Goal: Task Accomplishment & Management: Complete application form

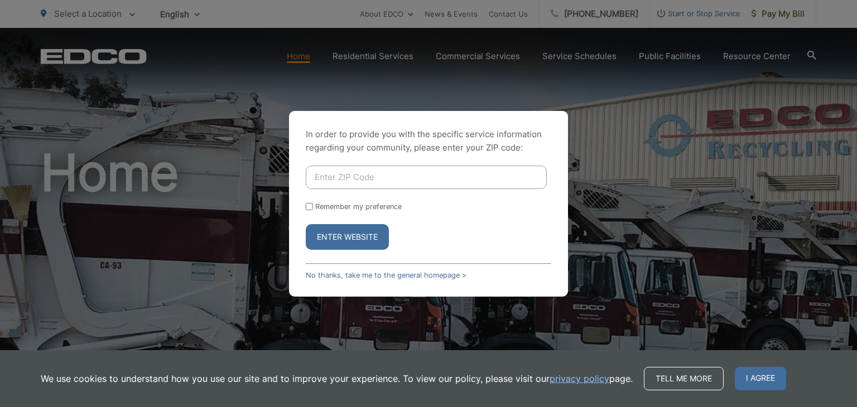
click at [389, 181] on input "Enter ZIP Code" at bounding box center [426, 177] width 241 height 23
type input "91945"
click at [306, 206] on input "Remember my preference" at bounding box center [309, 206] width 7 height 7
checkbox input "true"
click at [337, 242] on button "Enter Website" at bounding box center [347, 237] width 83 height 26
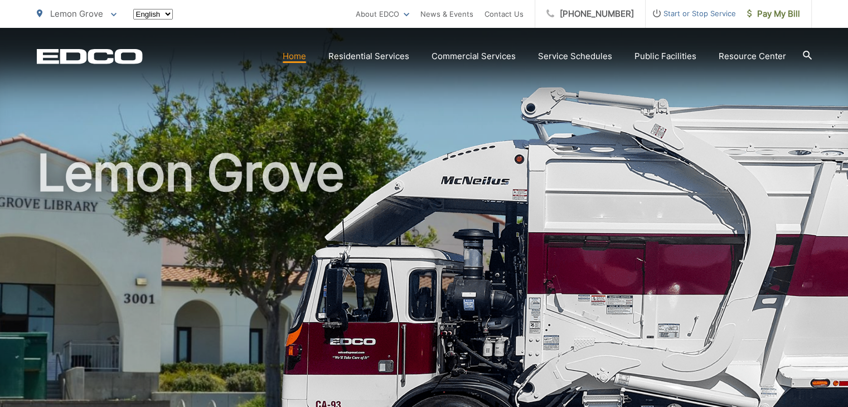
click at [390, 149] on h1 "Lemon Grove" at bounding box center [424, 321] width 775 height 353
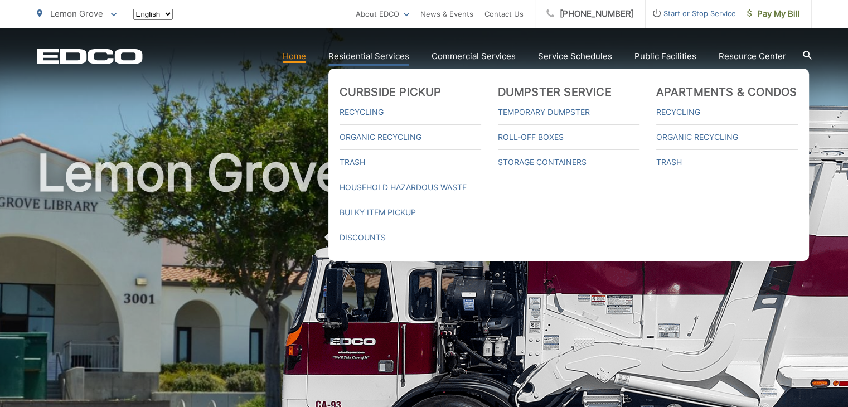
click at [396, 55] on link "Residential Services" at bounding box center [369, 56] width 81 height 13
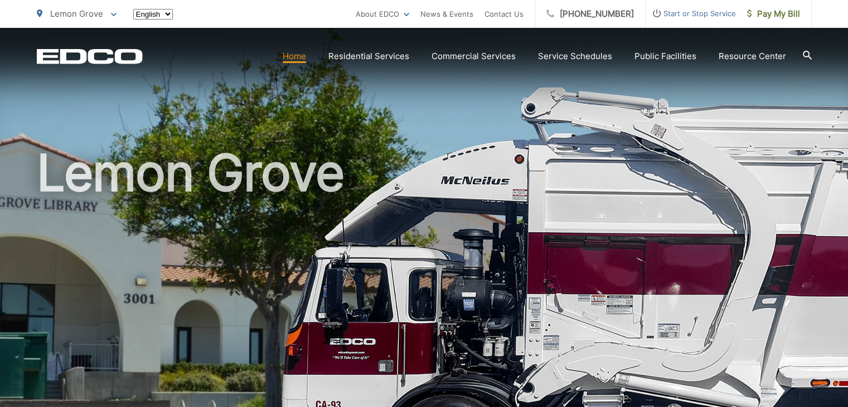
click at [306, 59] on link "Home" at bounding box center [294, 56] width 23 height 13
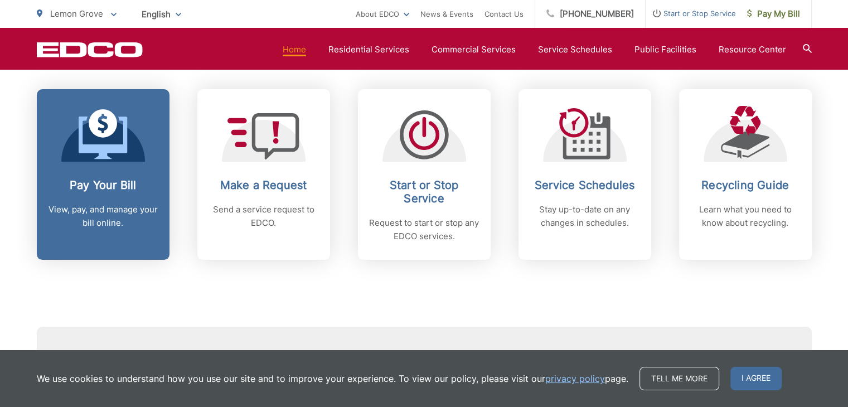
scroll to position [446, 0]
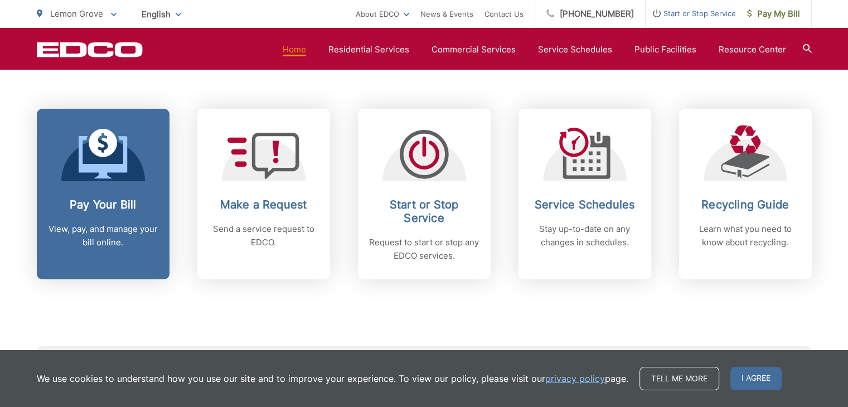
click at [115, 186] on link "Pay Your Bill View, pay, and manage your bill online." at bounding box center [103, 194] width 133 height 171
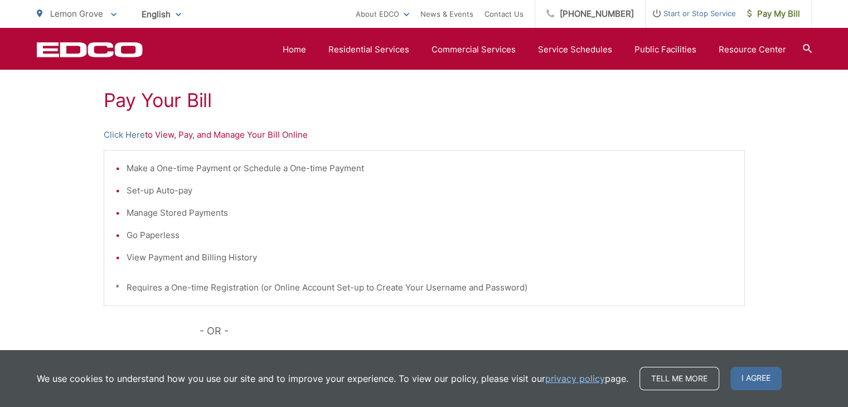
scroll to position [167, 0]
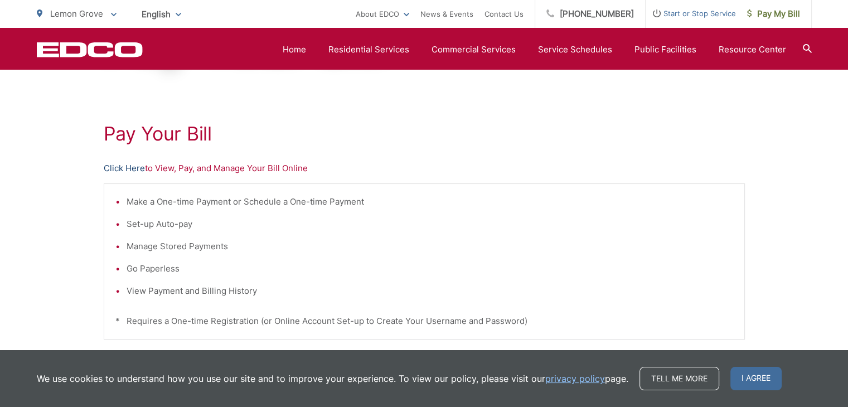
click at [131, 170] on link "Click Here" at bounding box center [124, 168] width 41 height 13
click at [302, 49] on link "Home" at bounding box center [294, 49] width 23 height 13
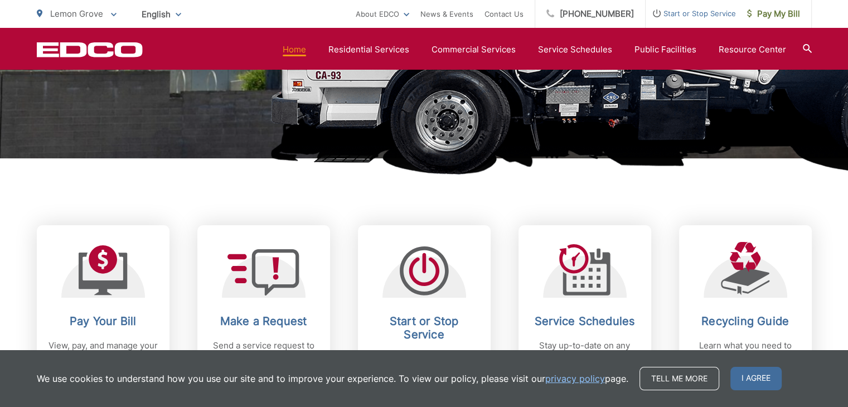
scroll to position [446, 0]
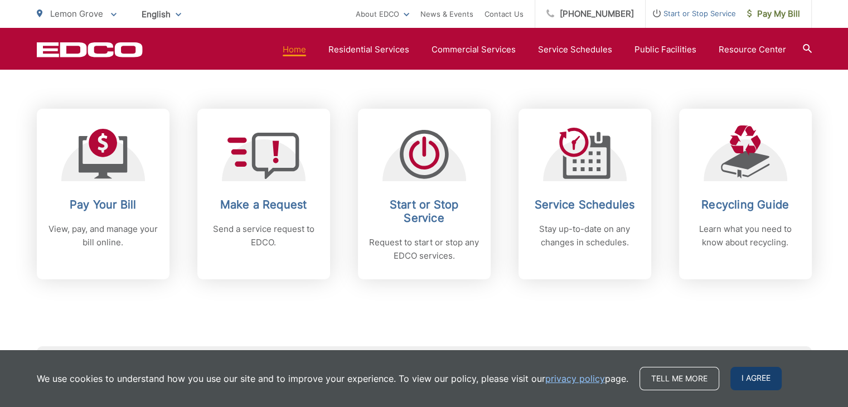
click at [741, 378] on span "I agree" at bounding box center [756, 378] width 51 height 23
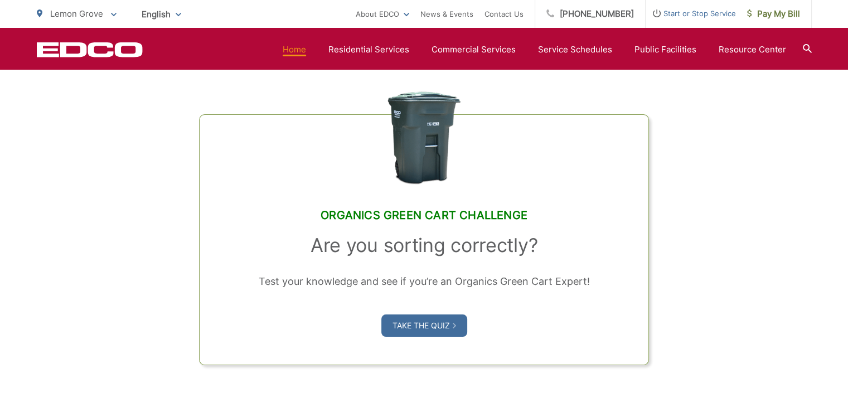
scroll to position [837, 0]
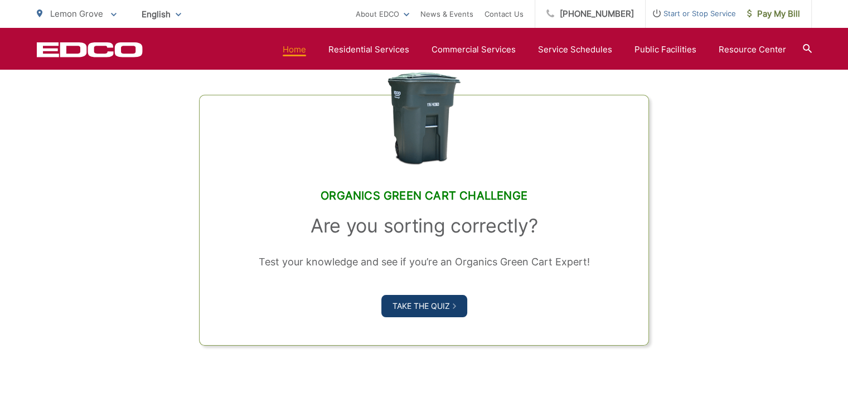
click at [448, 307] on link "Take the Quiz" at bounding box center [425, 306] width 86 height 22
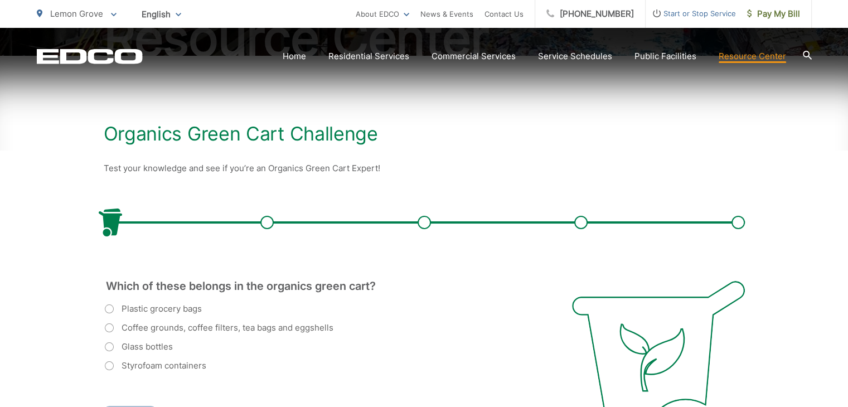
scroll to position [223, 0]
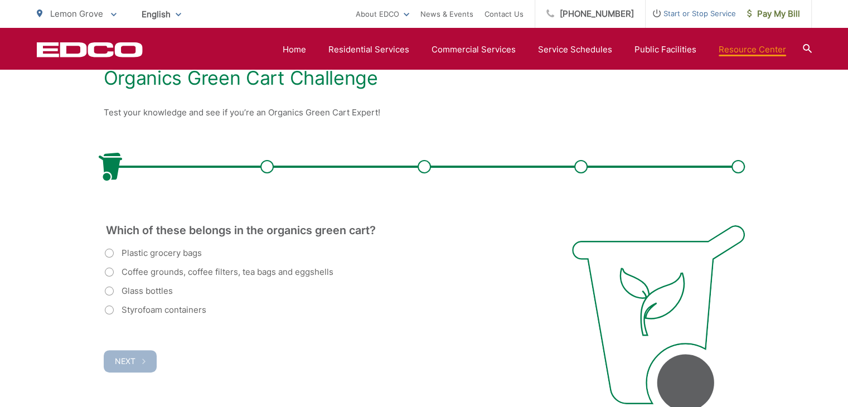
click at [105, 271] on label "Coffee grounds, coffee filters, tea bags and eggshells" at bounding box center [219, 272] width 229 height 13
radio input "true"
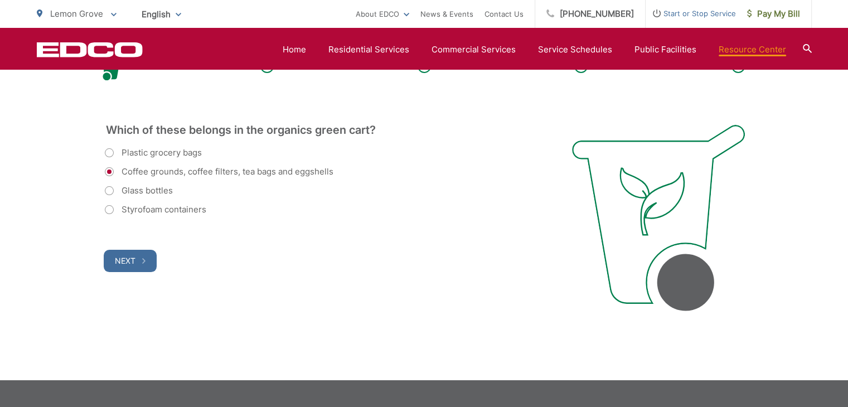
scroll to position [335, 0]
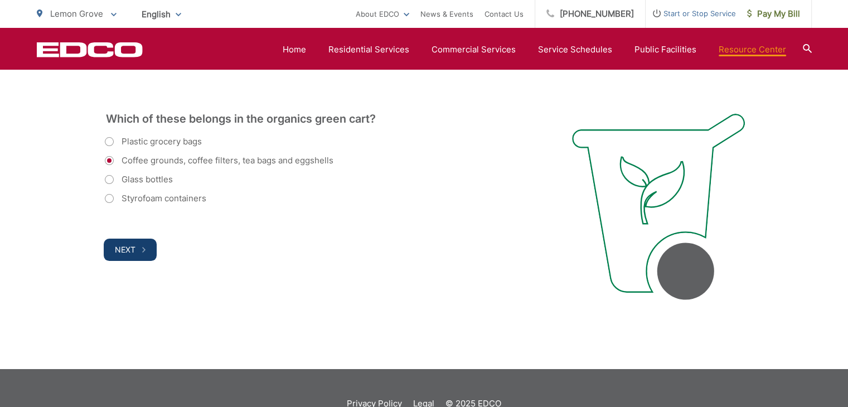
click at [128, 255] on button "Next" at bounding box center [130, 250] width 53 height 22
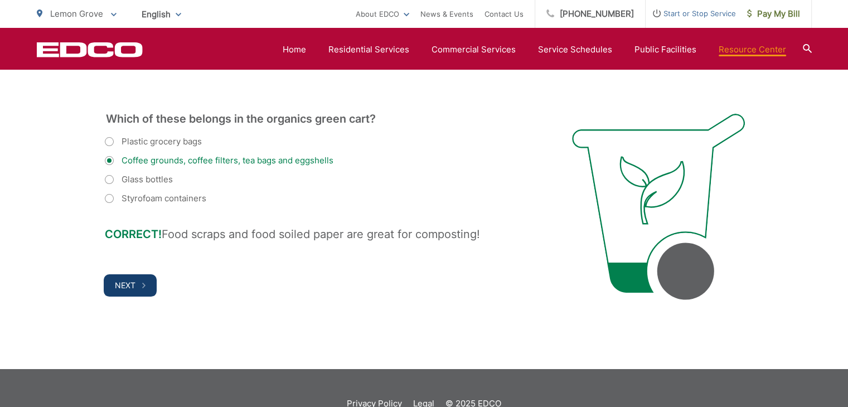
click at [124, 282] on span "Next" at bounding box center [125, 285] width 21 height 9
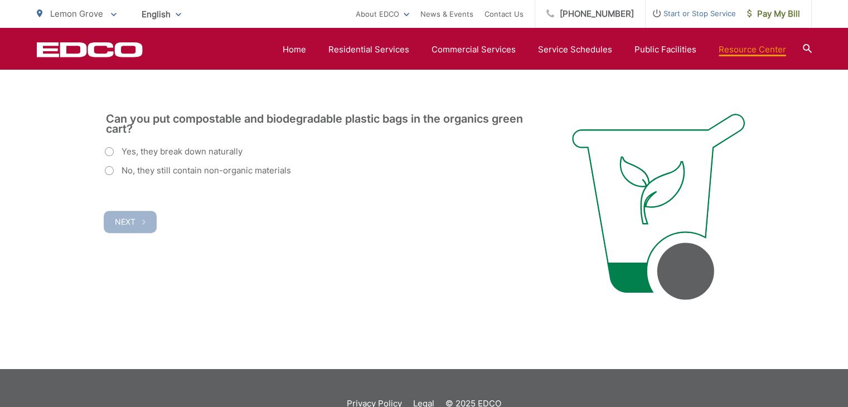
click at [107, 149] on label "Yes, they break down naturally" at bounding box center [174, 151] width 138 height 13
radio input "true"
click at [123, 223] on span "Next" at bounding box center [125, 221] width 21 height 9
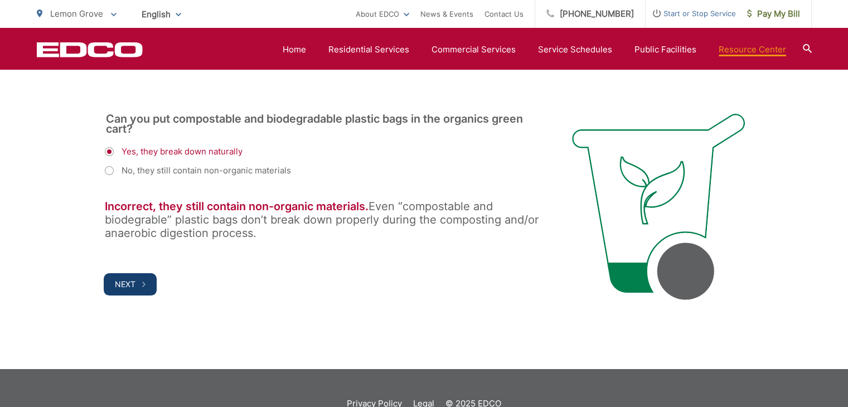
click at [118, 281] on span "Next" at bounding box center [125, 283] width 21 height 9
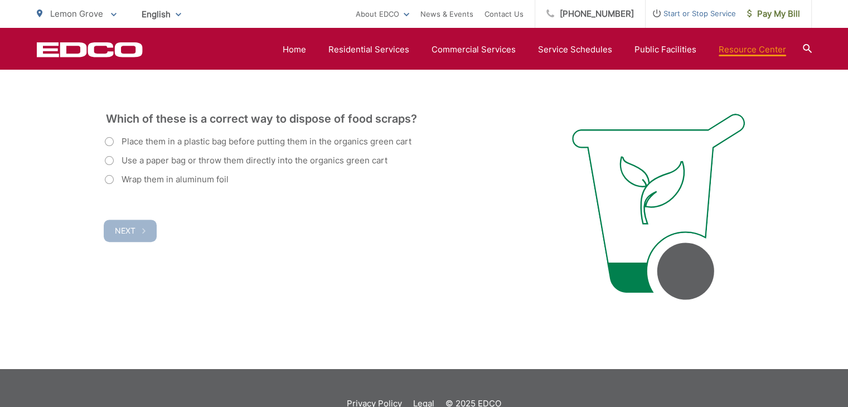
click at [109, 161] on label "Use a paper bag or throw them directly into the organics green cart" at bounding box center [246, 160] width 283 height 13
radio input "true"
click at [131, 228] on span "Next" at bounding box center [125, 230] width 21 height 9
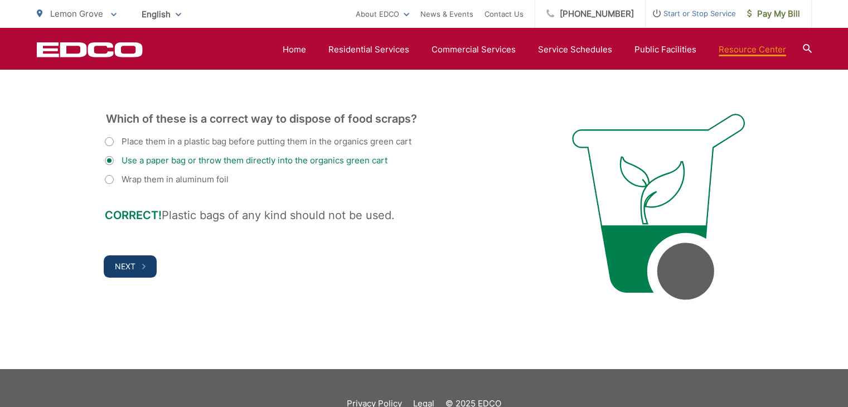
click at [129, 262] on span "Next" at bounding box center [125, 266] width 21 height 9
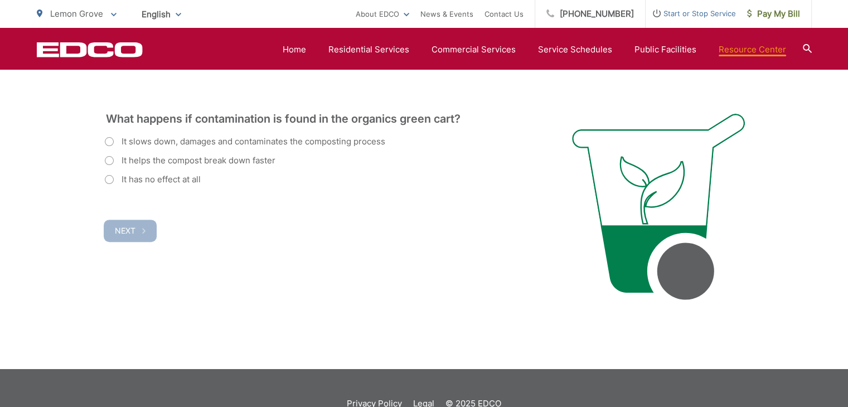
click at [109, 143] on label "It slows down, damages and contaminates the composting process" at bounding box center [245, 141] width 281 height 13
radio input "true"
click at [127, 230] on span "Next" at bounding box center [125, 230] width 21 height 9
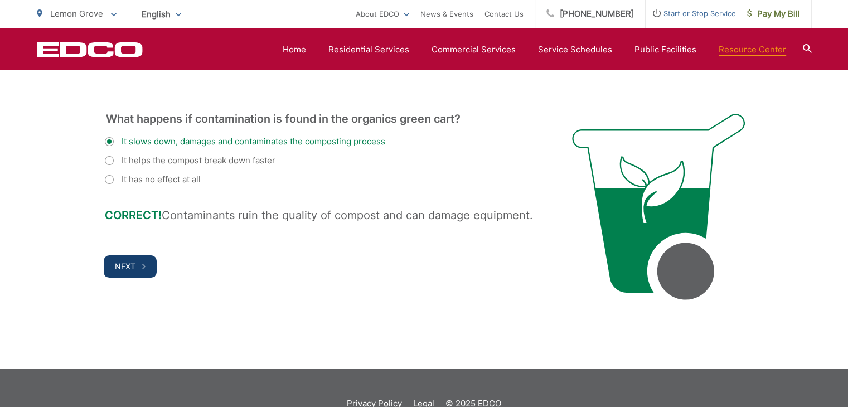
click at [127, 271] on button "Next" at bounding box center [130, 266] width 53 height 22
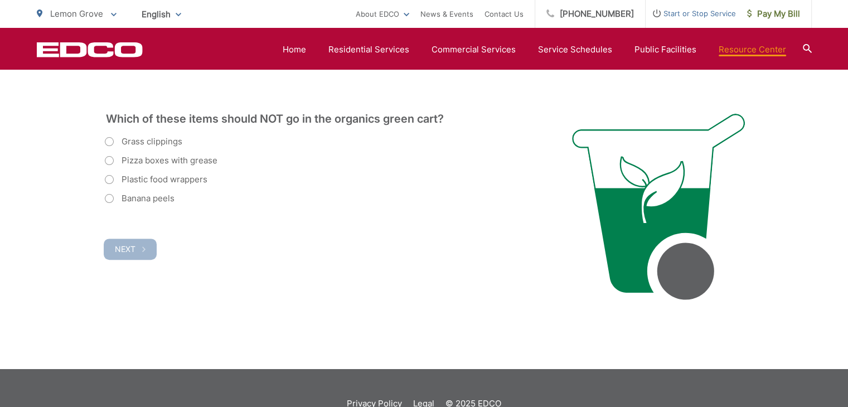
click at [112, 181] on label "Plastic food wrappers" at bounding box center [156, 179] width 103 height 13
radio input "true"
click at [129, 245] on span "Next" at bounding box center [125, 248] width 21 height 9
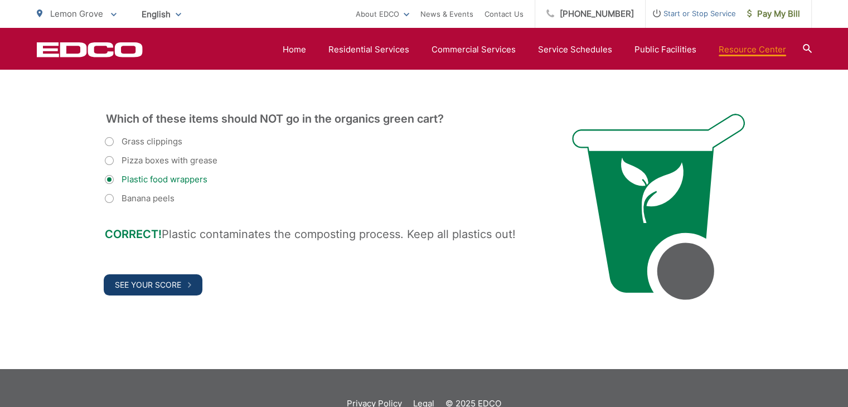
click at [143, 282] on span "See Your Score" at bounding box center [148, 284] width 66 height 9
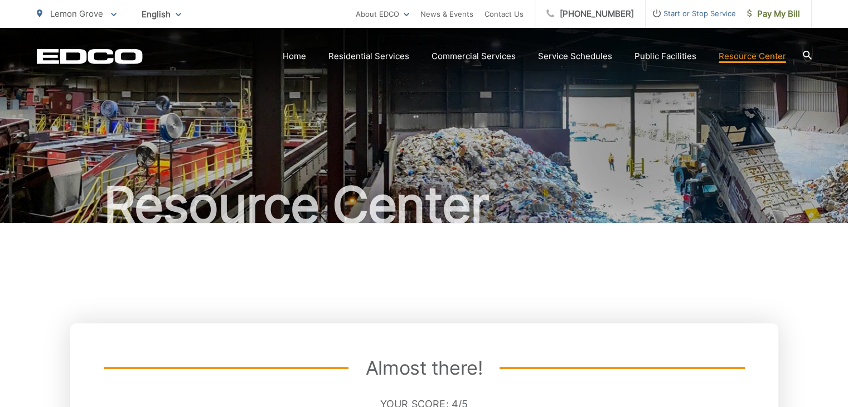
click at [803, 54] on icon at bounding box center [807, 55] width 9 height 9
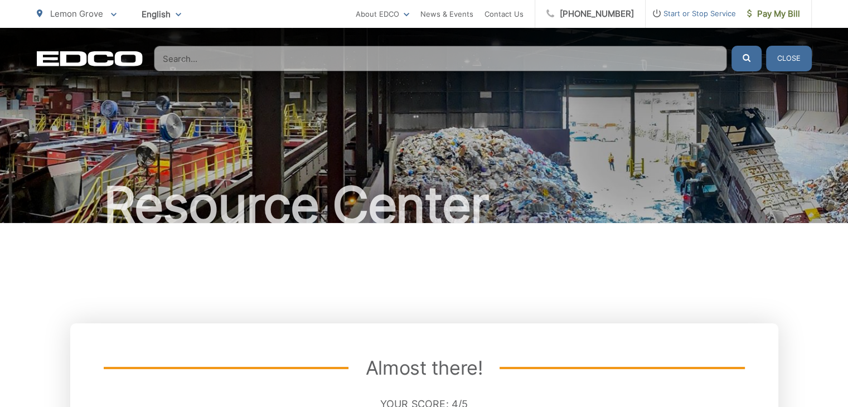
click at [614, 67] on input "Search" at bounding box center [440, 59] width 573 height 26
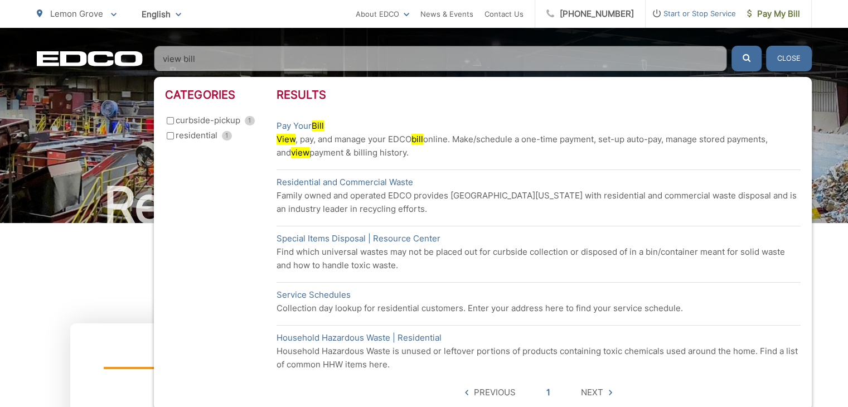
type input "view bill"
click at [732, 46] on button "submit" at bounding box center [747, 59] width 30 height 26
click at [596, 387] on span "Next" at bounding box center [592, 392] width 22 height 13
click at [595, 393] on span "Next" at bounding box center [592, 392] width 22 height 13
click at [501, 392] on span "Previous" at bounding box center [495, 392] width 42 height 13
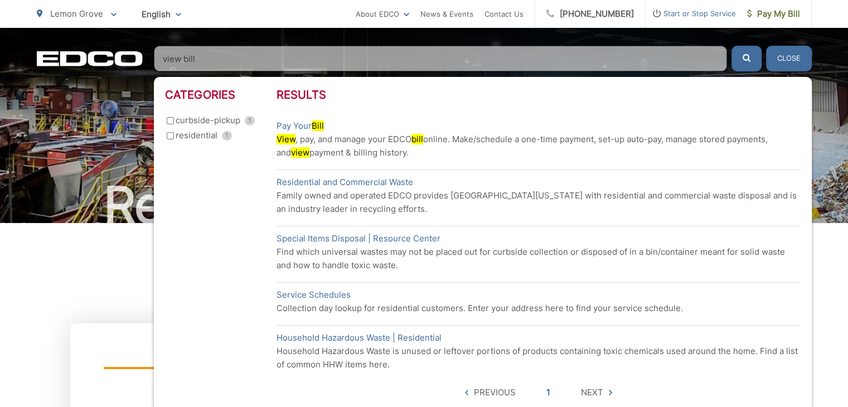
click at [169, 119] on input "curbside-pickup 1" at bounding box center [170, 120] width 7 height 7
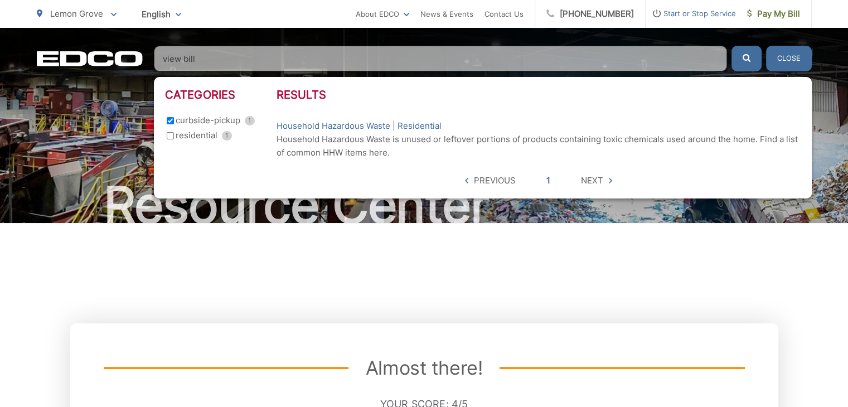
click at [792, 61] on button "Close" at bounding box center [789, 59] width 46 height 26
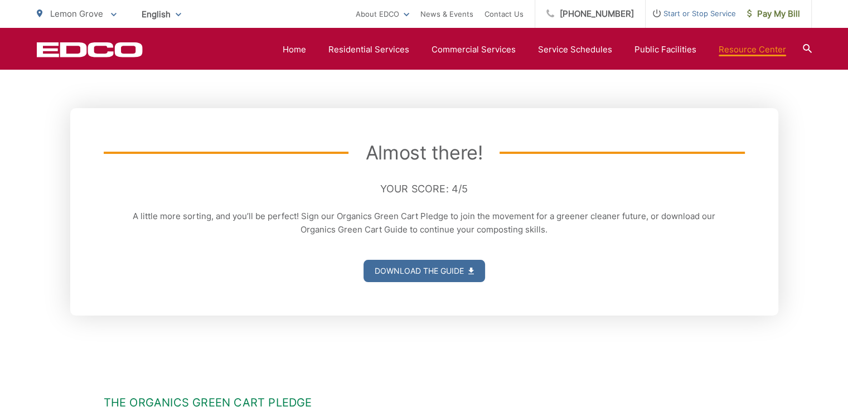
scroll to position [167, 0]
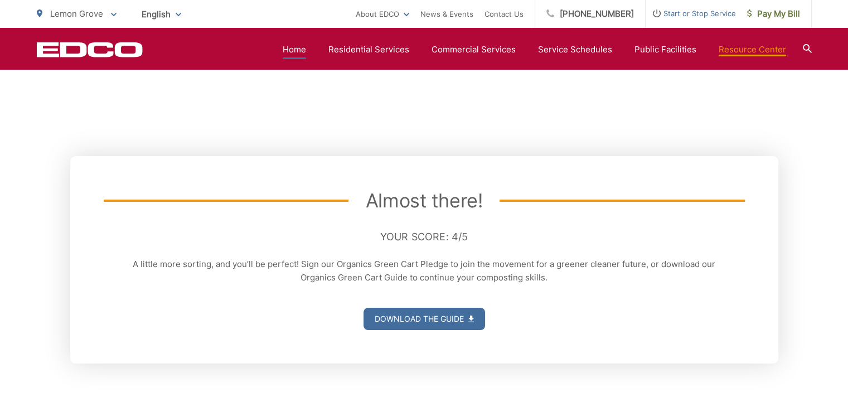
click at [298, 52] on link "Home" at bounding box center [294, 49] width 23 height 13
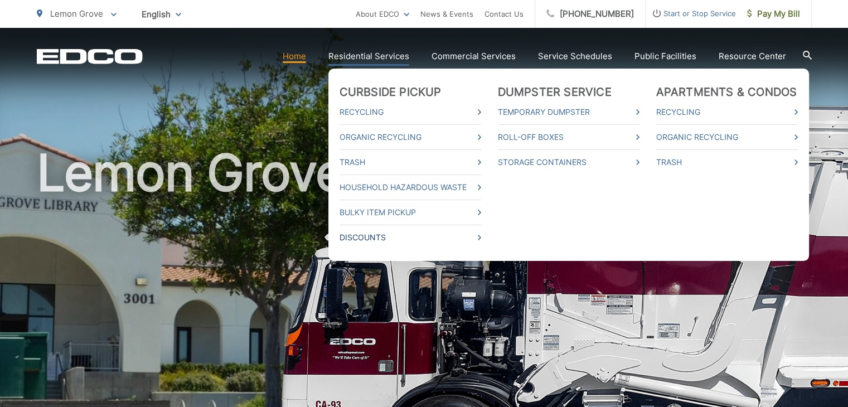
click at [373, 237] on link "Discounts" at bounding box center [411, 237] width 142 height 13
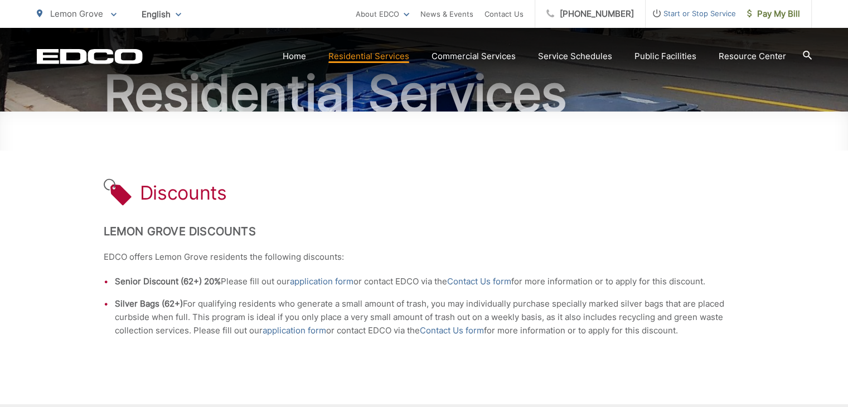
scroll to position [167, 0]
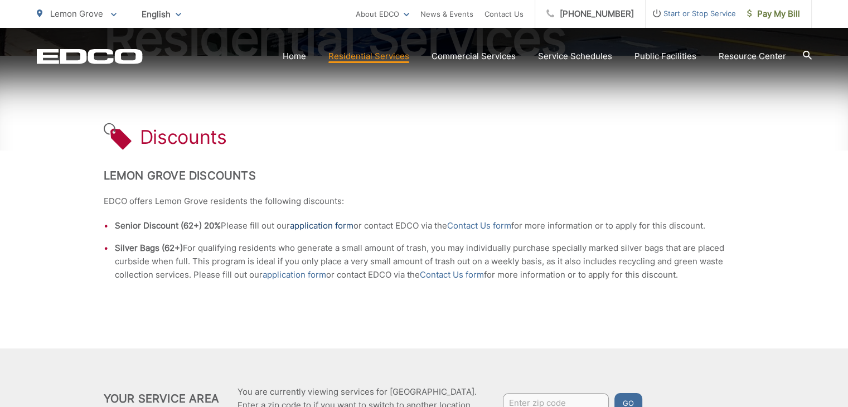
click at [334, 228] on link "application form" at bounding box center [322, 225] width 64 height 13
